Goal: Check status: Check status

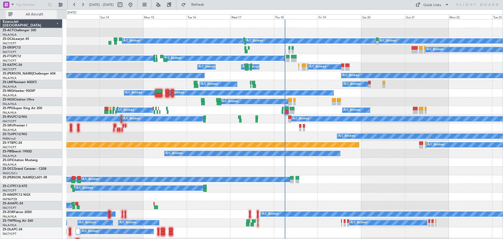
click at [40, 13] on span "All Aircraft" at bounding box center [35, 15] width 42 height 4
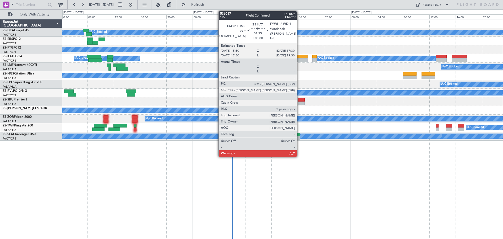
click at [299, 61] on div at bounding box center [300, 60] width 13 height 4
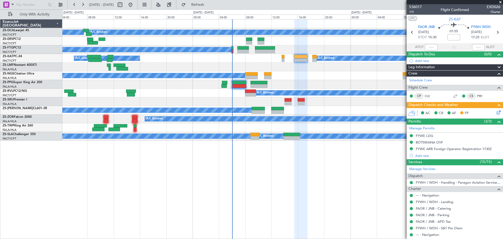
click at [501, 1] on span at bounding box center [500, 2] width 5 height 5
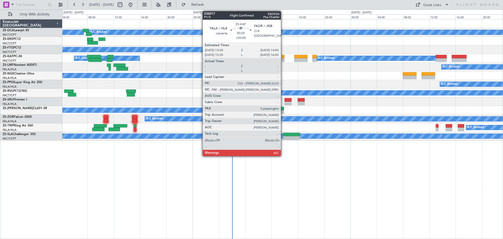
click at [283, 58] on div at bounding box center [283, 60] width 3 height 4
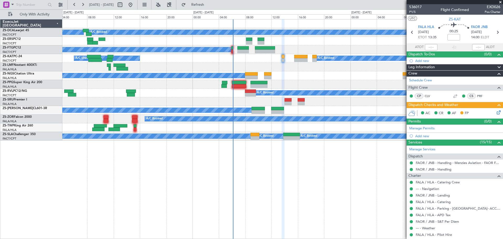
click at [500, 3] on span at bounding box center [500, 2] width 5 height 5
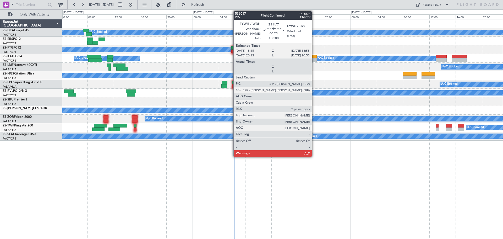
click at [314, 55] on div at bounding box center [314, 57] width 4 height 4
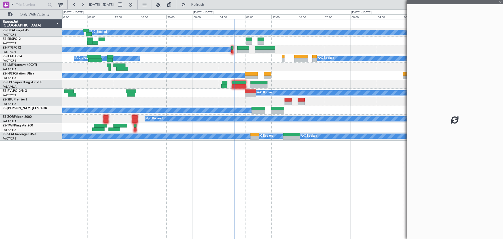
click at [303, 57] on div at bounding box center [300, 57] width 13 height 4
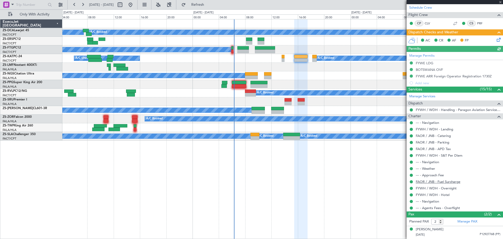
scroll to position [83, 0]
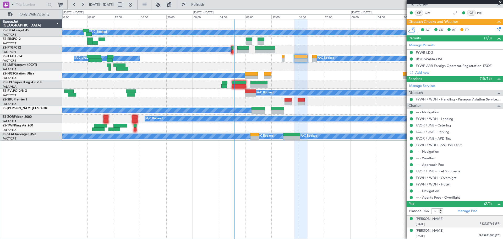
click at [433, 219] on div "[PERSON_NAME]" at bounding box center [430, 218] width 28 height 5
click at [501, 2] on span at bounding box center [500, 2] width 5 height 5
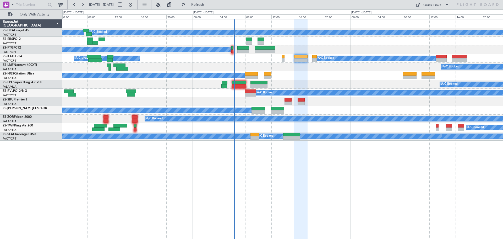
type input "0"
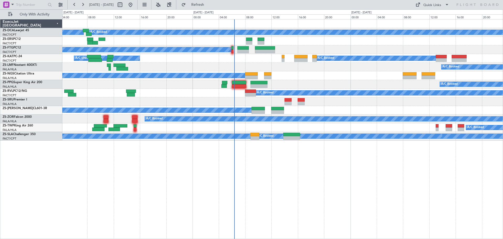
scroll to position [0, 0]
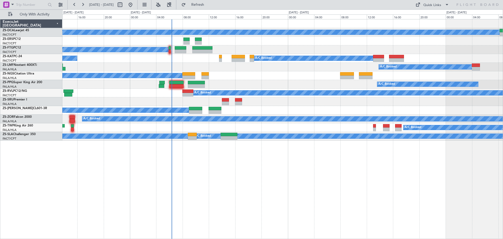
click at [353, 154] on div "A/C Booked A/C Booked A/C Booked A/C Booked A/C Booked A/C Booked A/C Booked A/…" at bounding box center [282, 129] width 441 height 220
